Goal: Information Seeking & Learning: Find specific fact

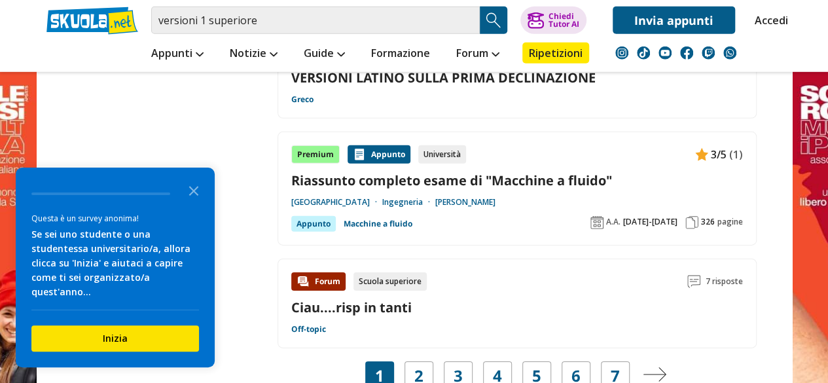
scroll to position [1935, 0]
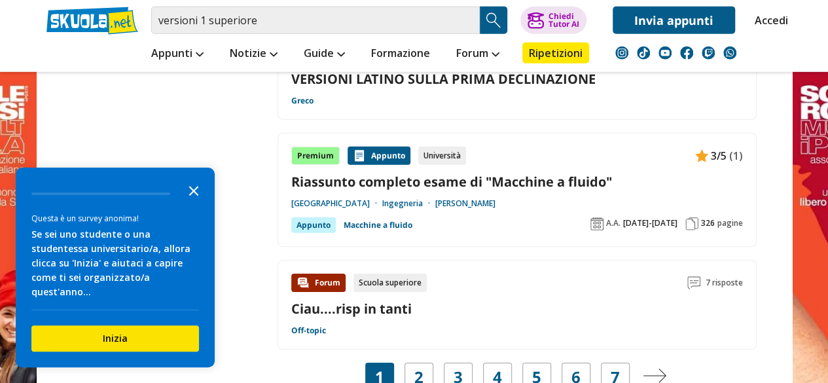
click at [198, 203] on icon "Close the survey" at bounding box center [194, 190] width 26 height 26
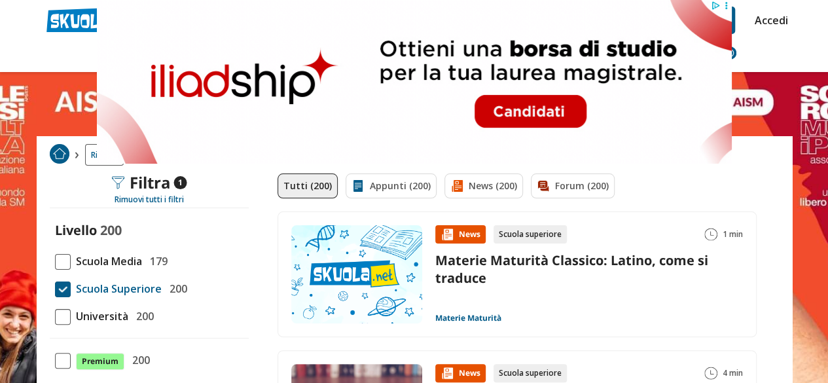
click at [126, 289] on span "Scuola Superiore" at bounding box center [116, 288] width 91 height 17
click at [55, 289] on input "Scuola Superiore 200" at bounding box center [55, 289] width 0 height 0
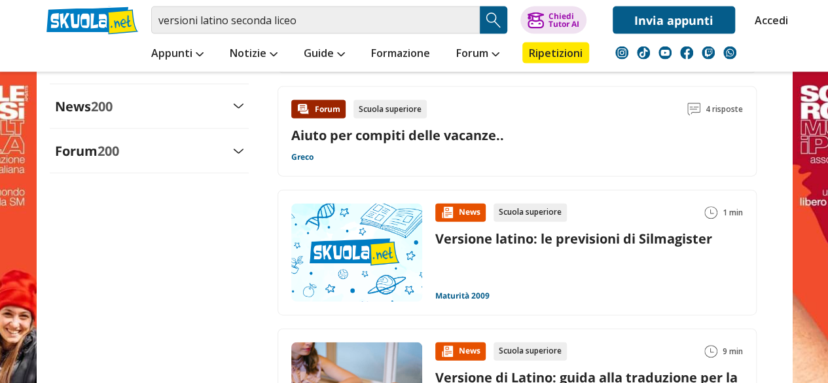
scroll to position [1434, 0]
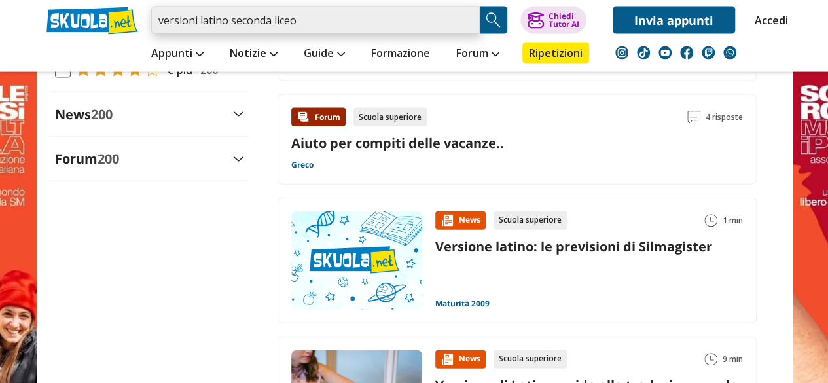
click at [297, 24] on input "versioni latino seconda liceo" at bounding box center [315, 20] width 328 height 27
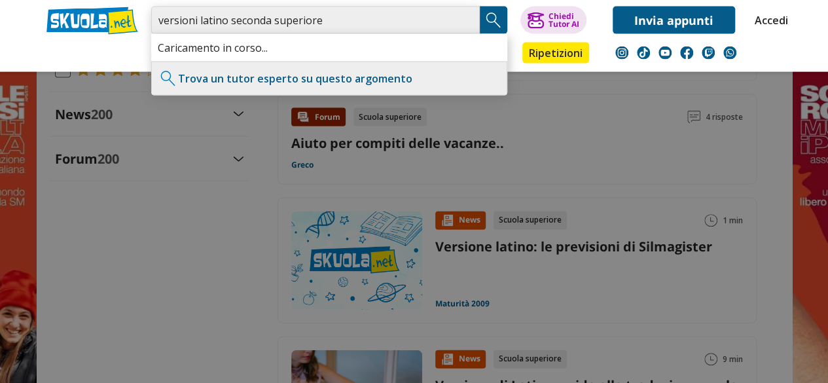
type input "versioni latino seconda superiore"
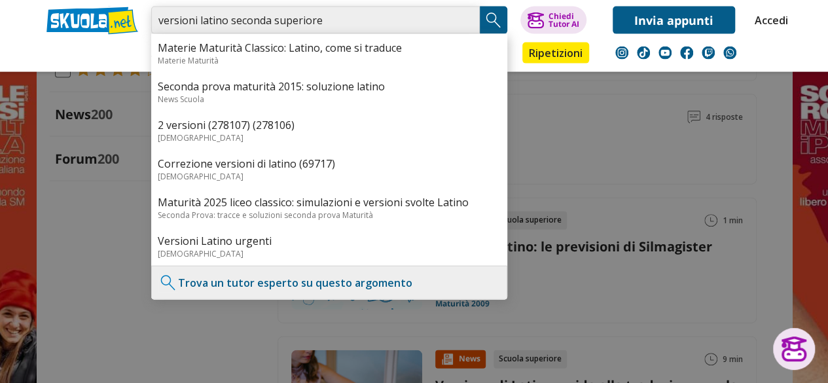
click at [336, 19] on input "versioni latino seconda superiore" at bounding box center [315, 20] width 328 height 27
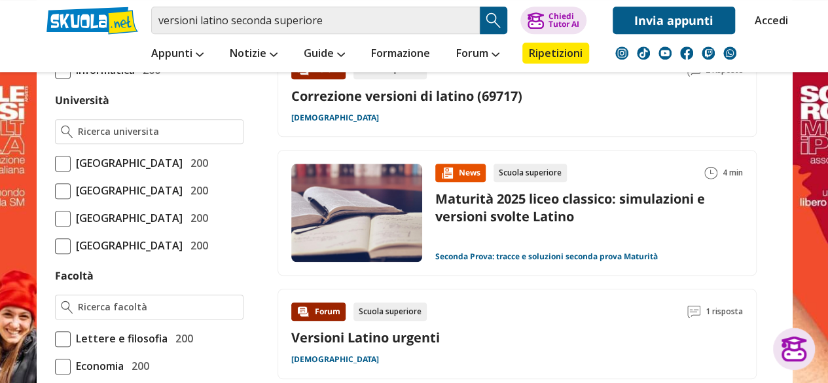
scroll to position [544, 0]
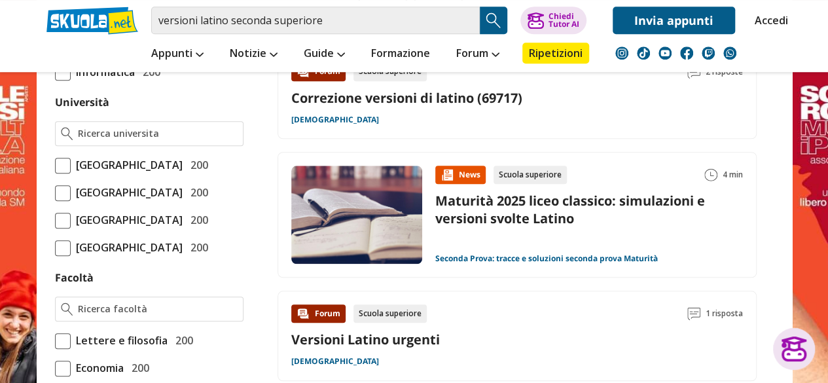
click at [416, 344] on link "Versioni Latino urgenti" at bounding box center [365, 339] width 149 height 18
click at [325, 22] on input "versioni latino seconda superiore" at bounding box center [315, 20] width 328 height 27
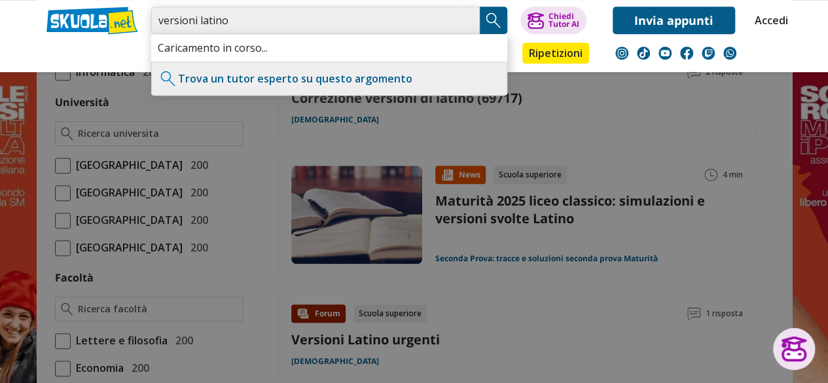
type input "versioni latino"
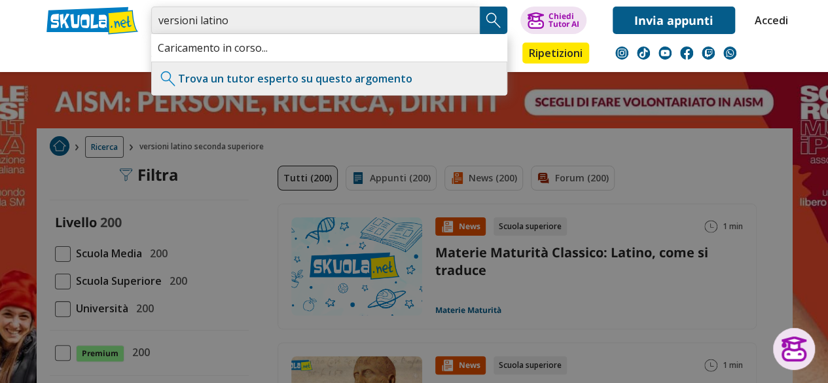
scroll to position [0, 0]
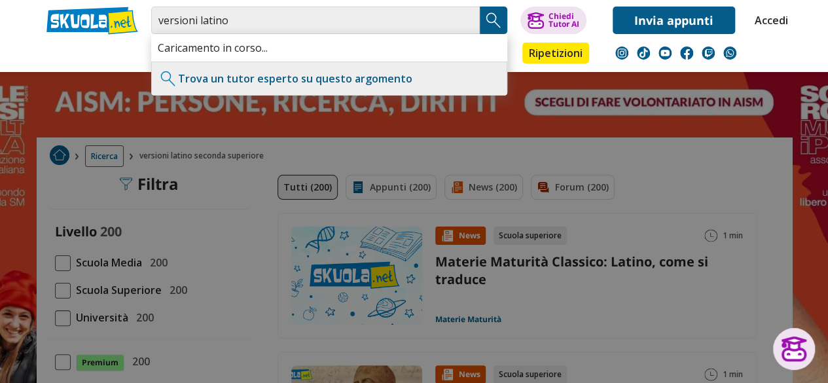
click at [493, 18] on img "Search Button" at bounding box center [494, 20] width 20 height 20
